Goal: Find specific page/section: Find specific page/section

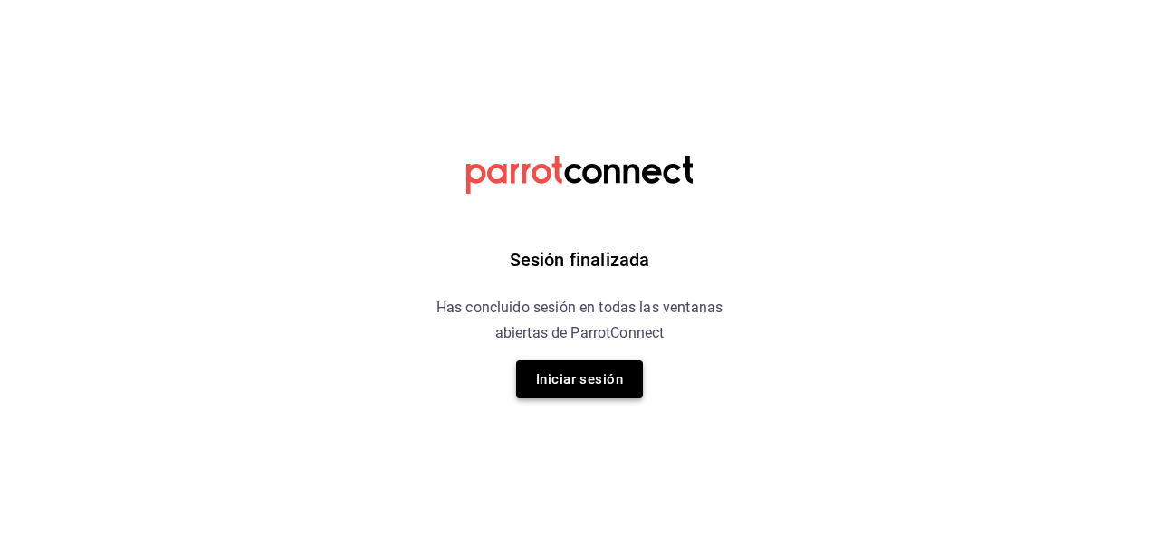
click at [565, 368] on button "Iniciar sesión" at bounding box center [579, 379] width 127 height 38
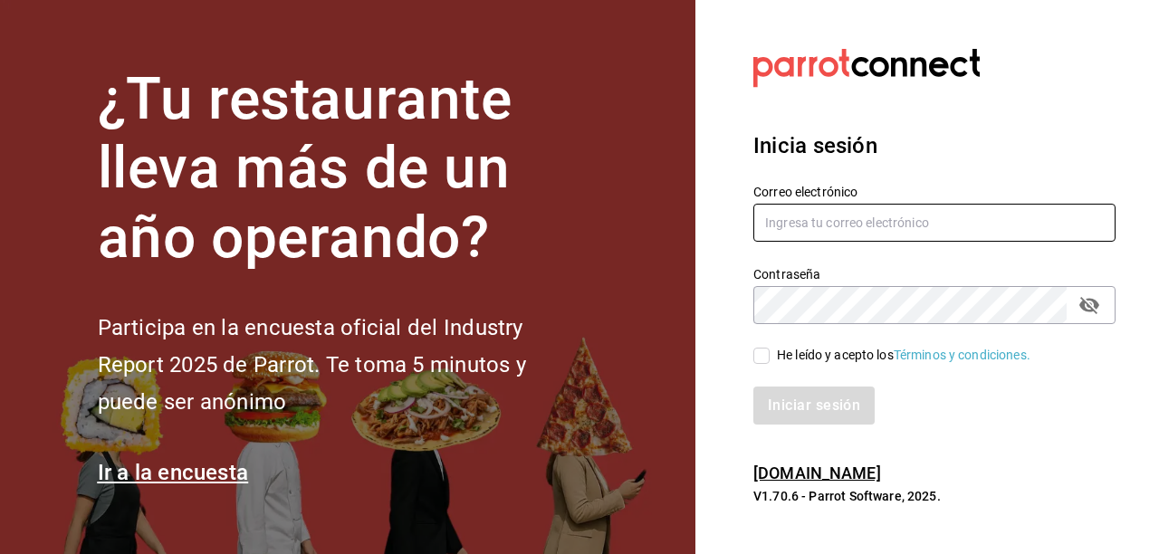
type input "[EMAIL_ADDRESS][DOMAIN_NAME]"
click at [757, 351] on input "He leído y acepto los Términos y condiciones." at bounding box center [761, 356] width 16 height 16
checkbox input "true"
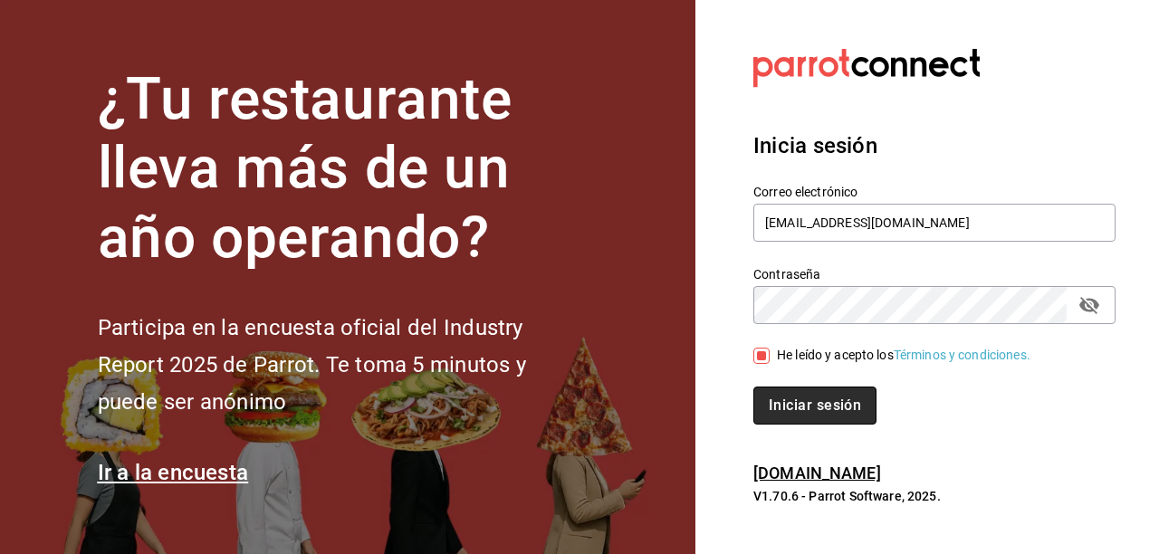
click at [822, 413] on button "Iniciar sesión" at bounding box center [814, 406] width 123 height 38
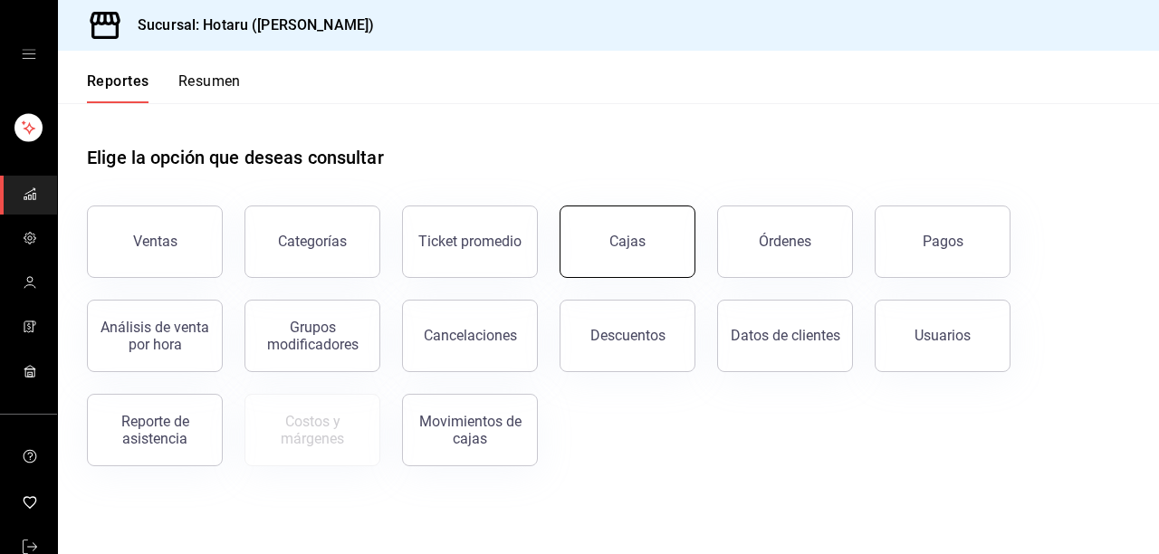
click at [670, 259] on link "Cajas" at bounding box center [628, 242] width 136 height 72
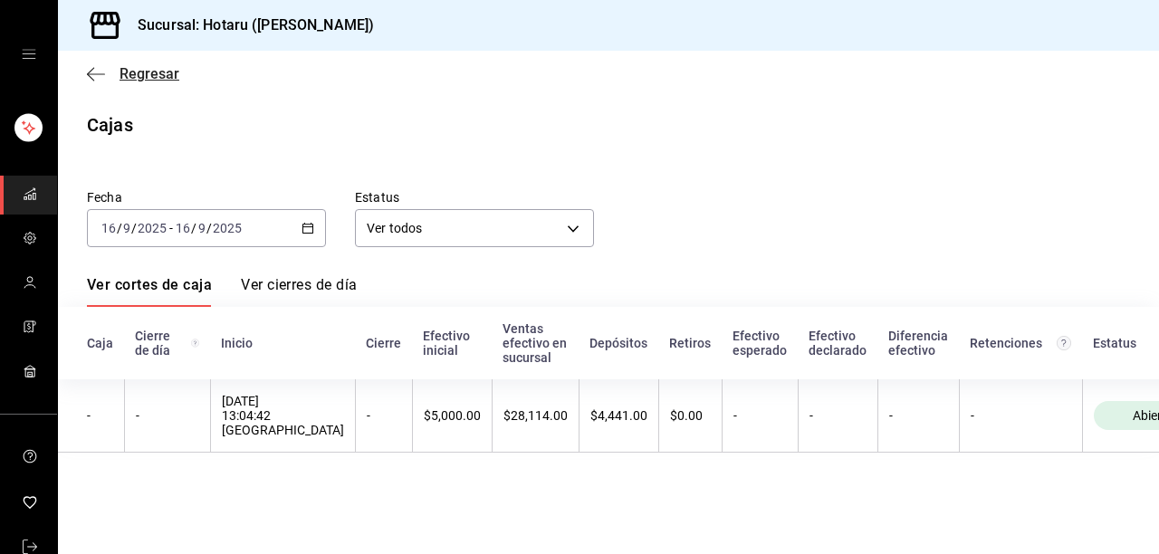
click at [91, 73] on icon "button" at bounding box center [96, 73] width 18 height 1
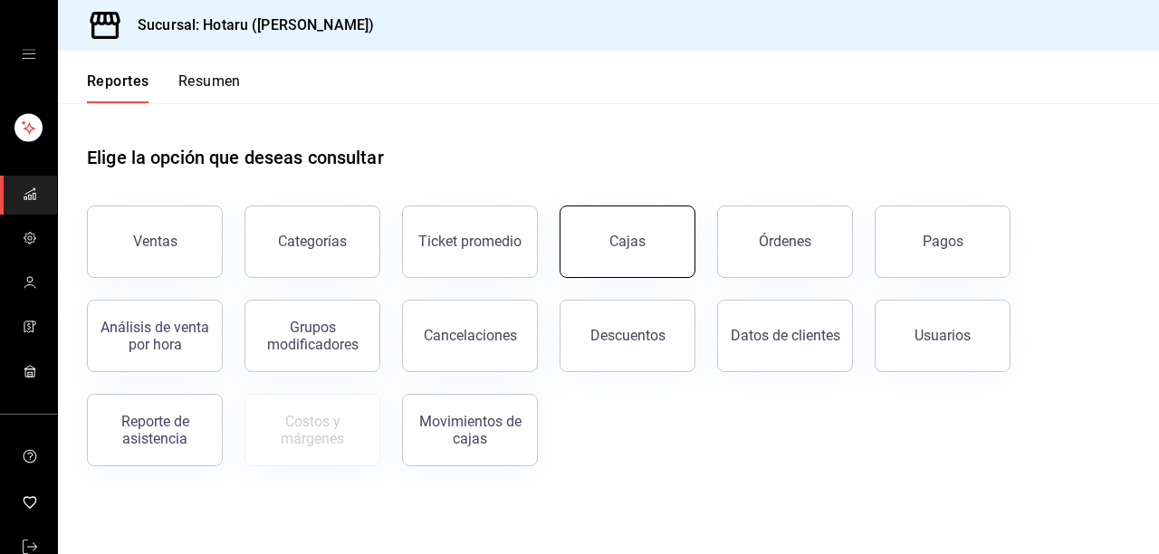
click at [583, 240] on link "Cajas" at bounding box center [628, 242] width 136 height 72
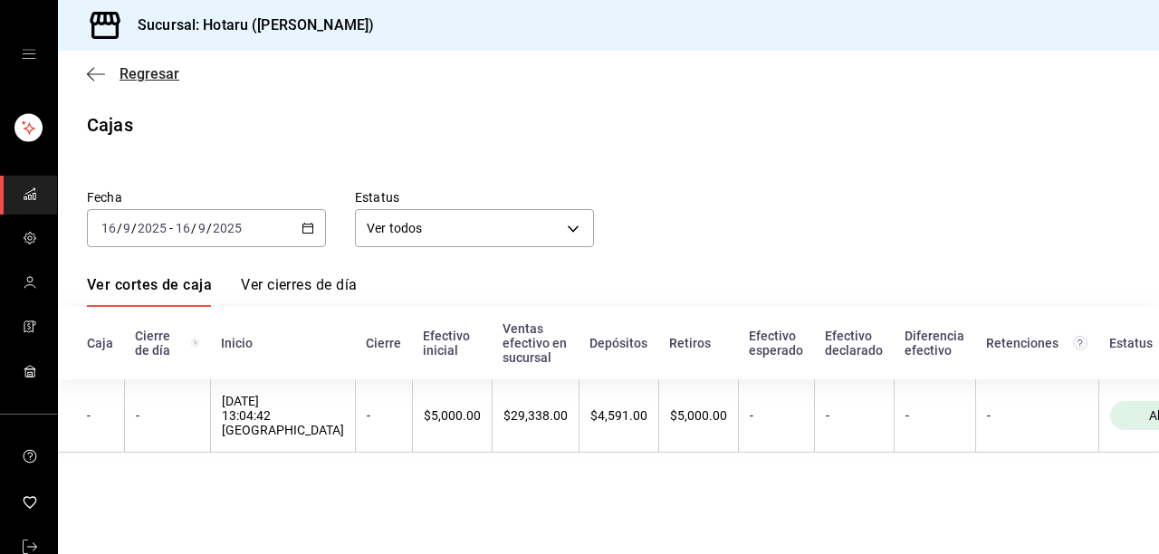
click at [94, 72] on icon "button" at bounding box center [96, 74] width 18 height 16
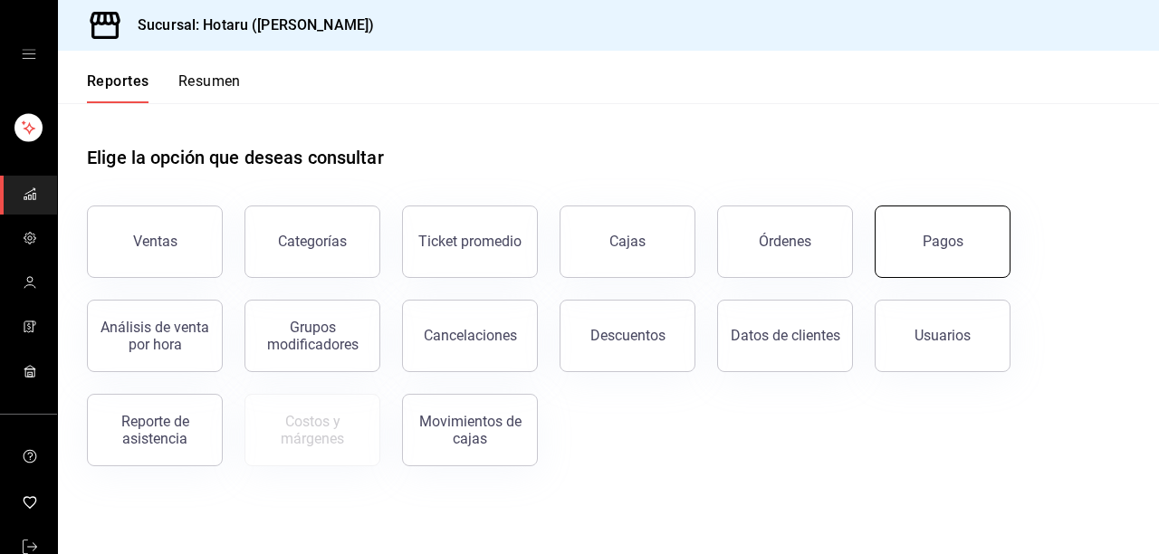
click at [946, 269] on button "Pagos" at bounding box center [943, 242] width 136 height 72
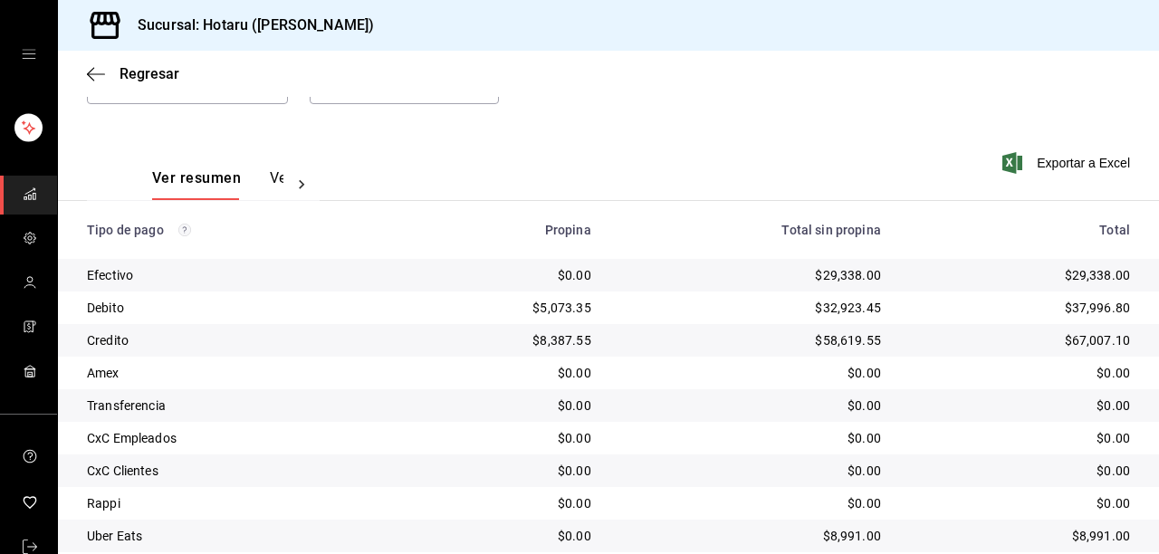
scroll to position [311, 0]
